Goal: Task Accomplishment & Management: Use online tool/utility

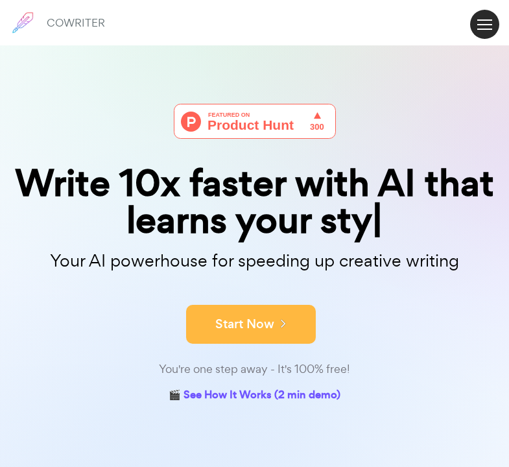
click at [227, 316] on button "Start Now" at bounding box center [251, 324] width 130 height 39
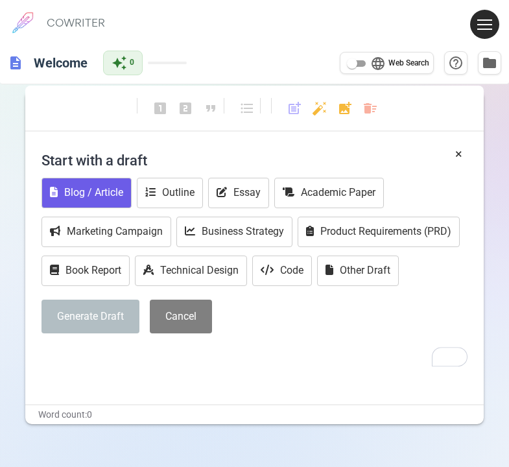
click at [111, 180] on button "Blog / Article" at bounding box center [87, 193] width 90 height 31
